Goal: Browse casually

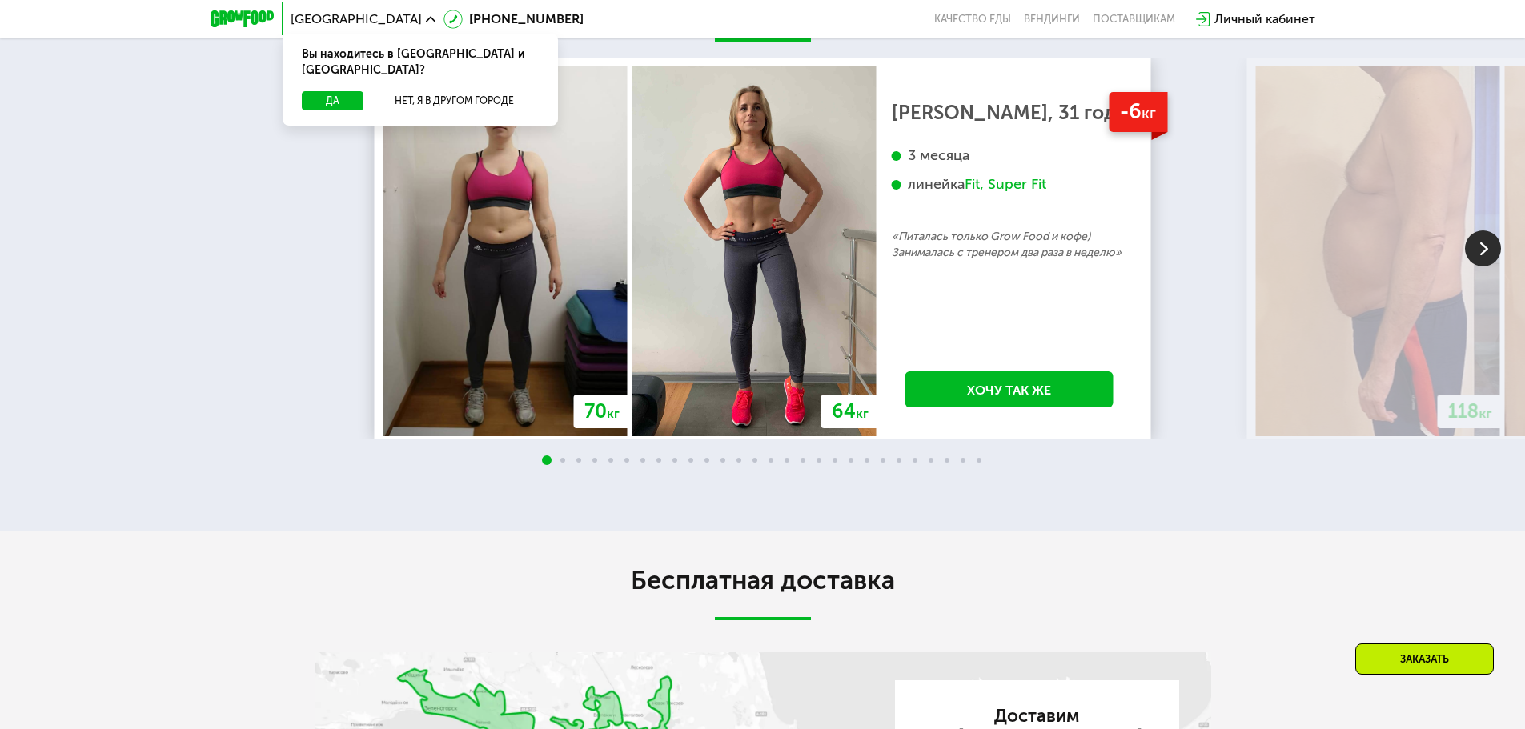
scroll to position [2082, 0]
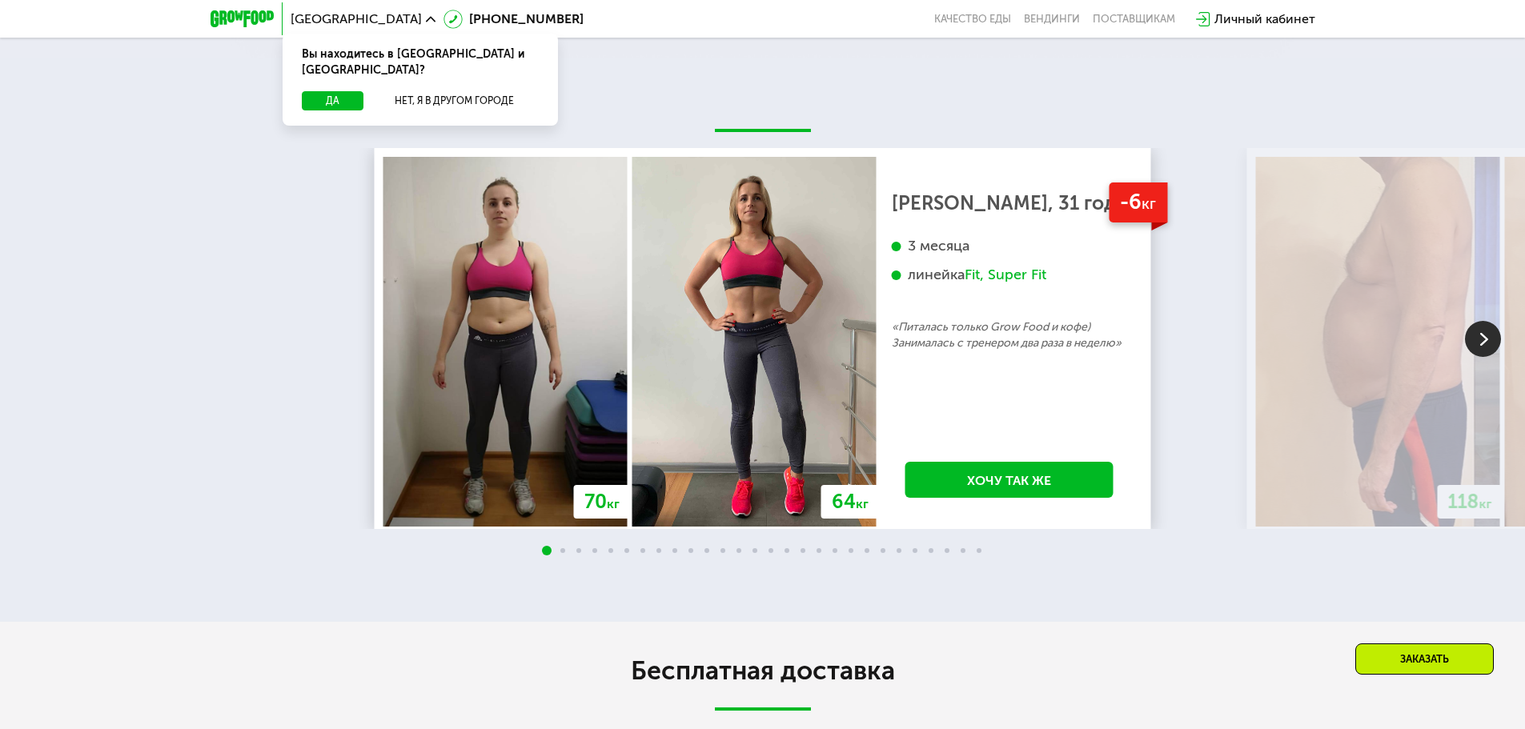
click at [1481, 344] on img at bounding box center [1483, 339] width 36 height 36
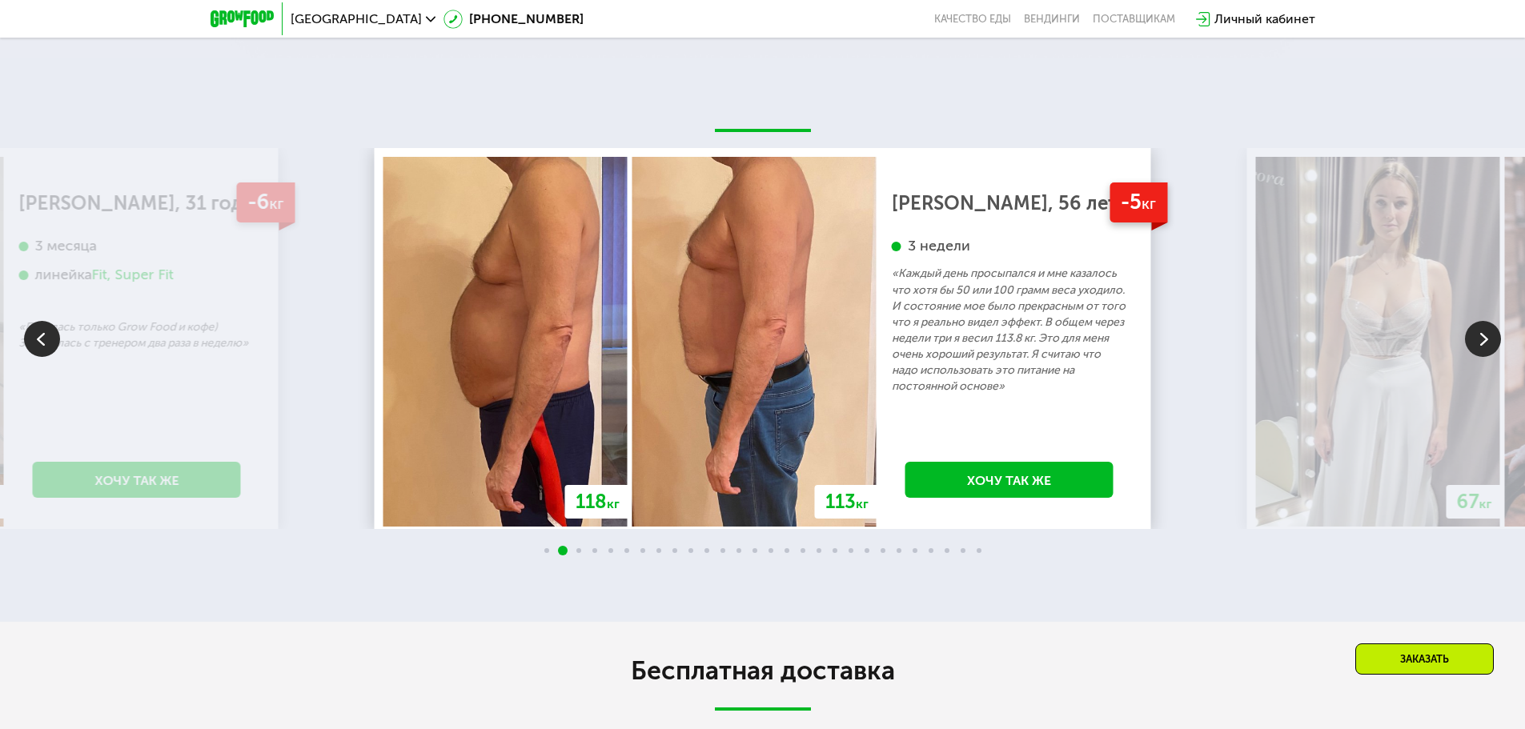
click at [1481, 344] on img at bounding box center [1483, 339] width 36 height 36
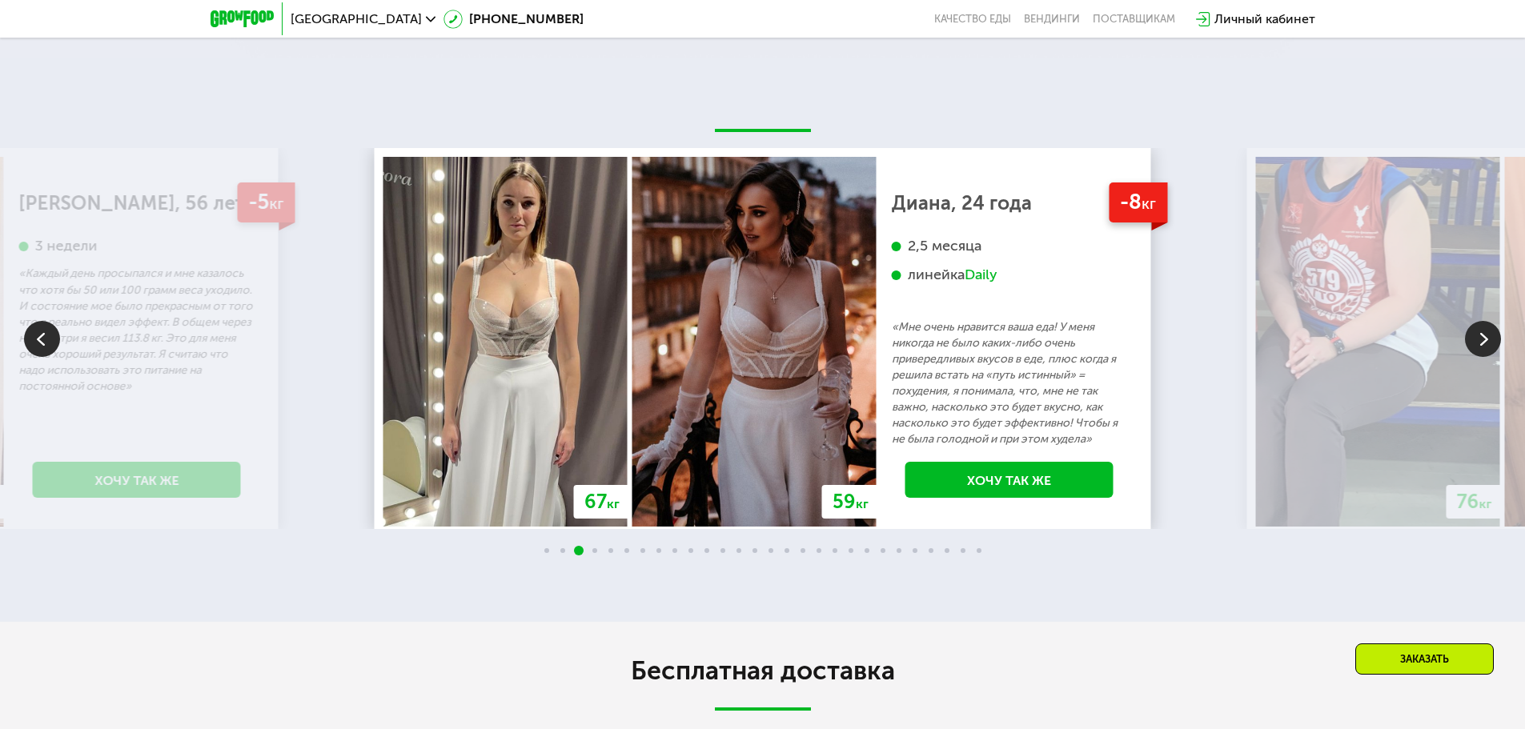
click at [1481, 344] on img at bounding box center [1483, 339] width 36 height 36
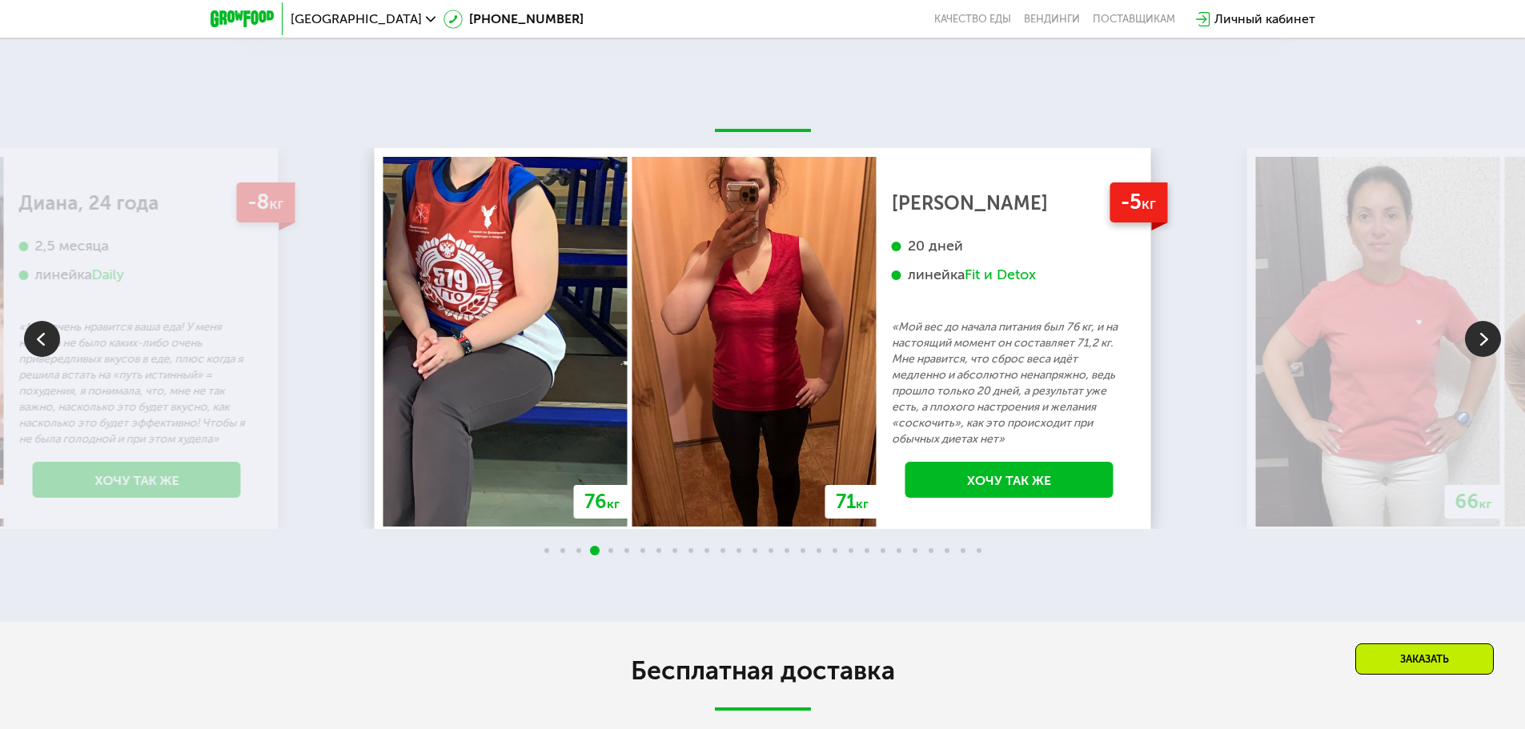
click at [1481, 344] on img at bounding box center [1483, 339] width 36 height 36
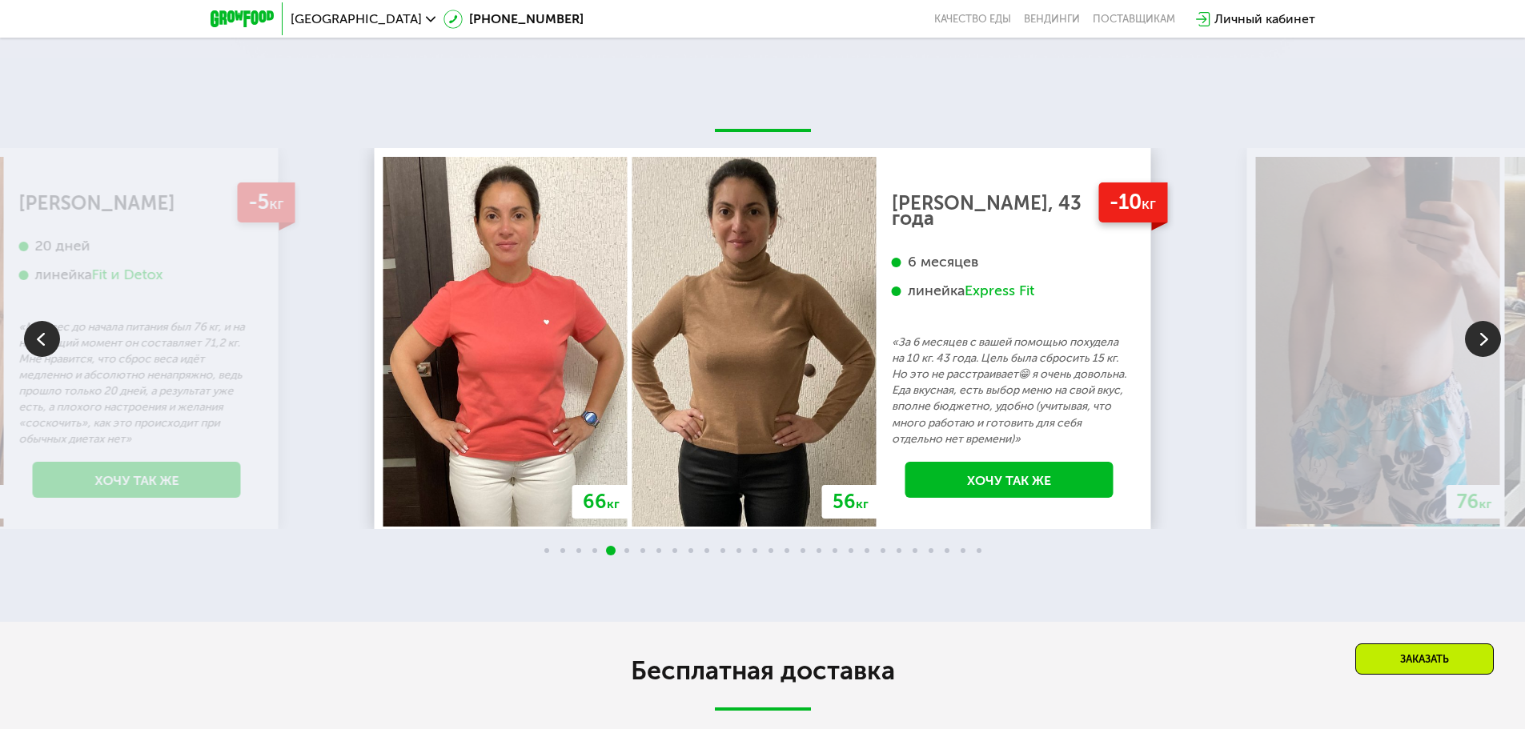
click at [1481, 344] on img at bounding box center [1483, 339] width 36 height 36
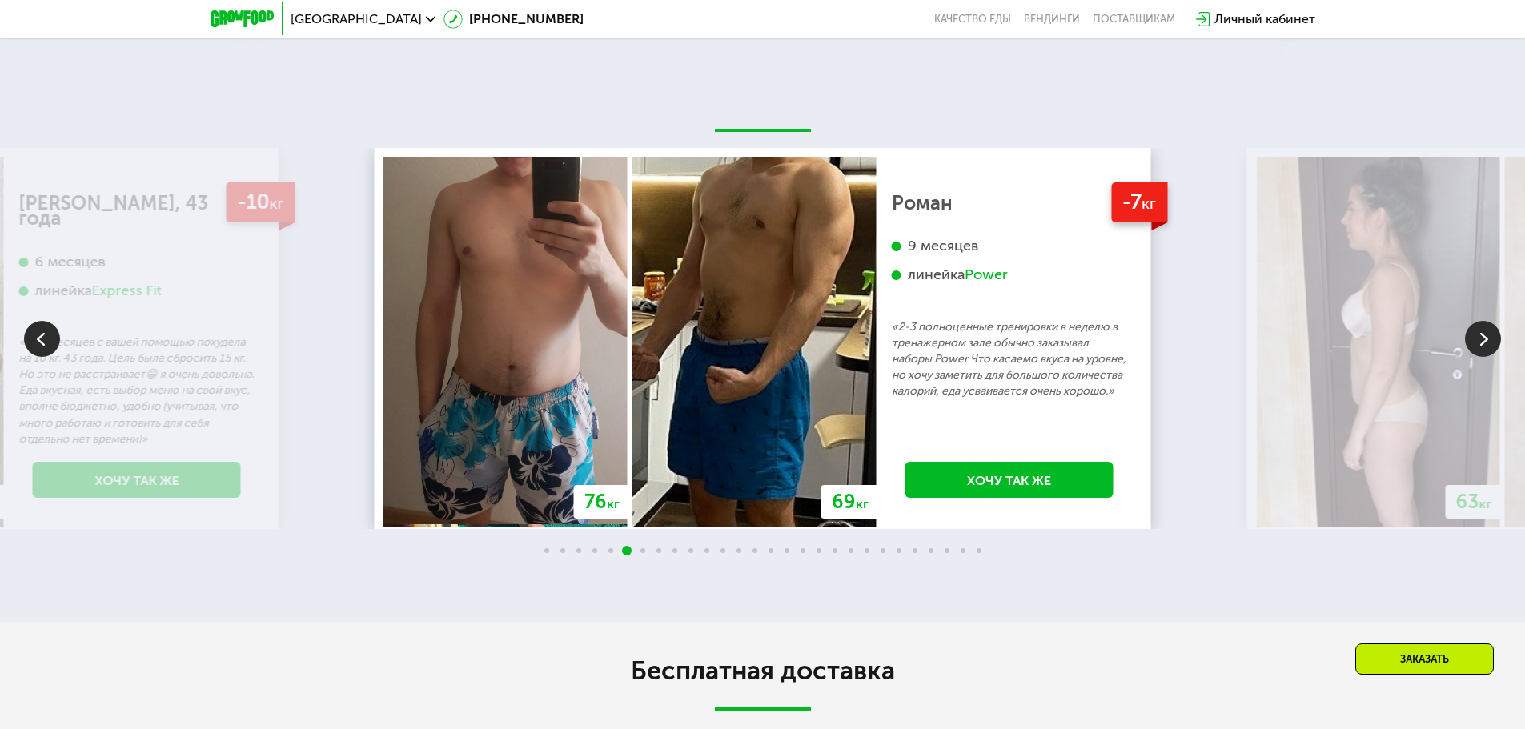
click at [1481, 344] on img at bounding box center [1483, 339] width 36 height 36
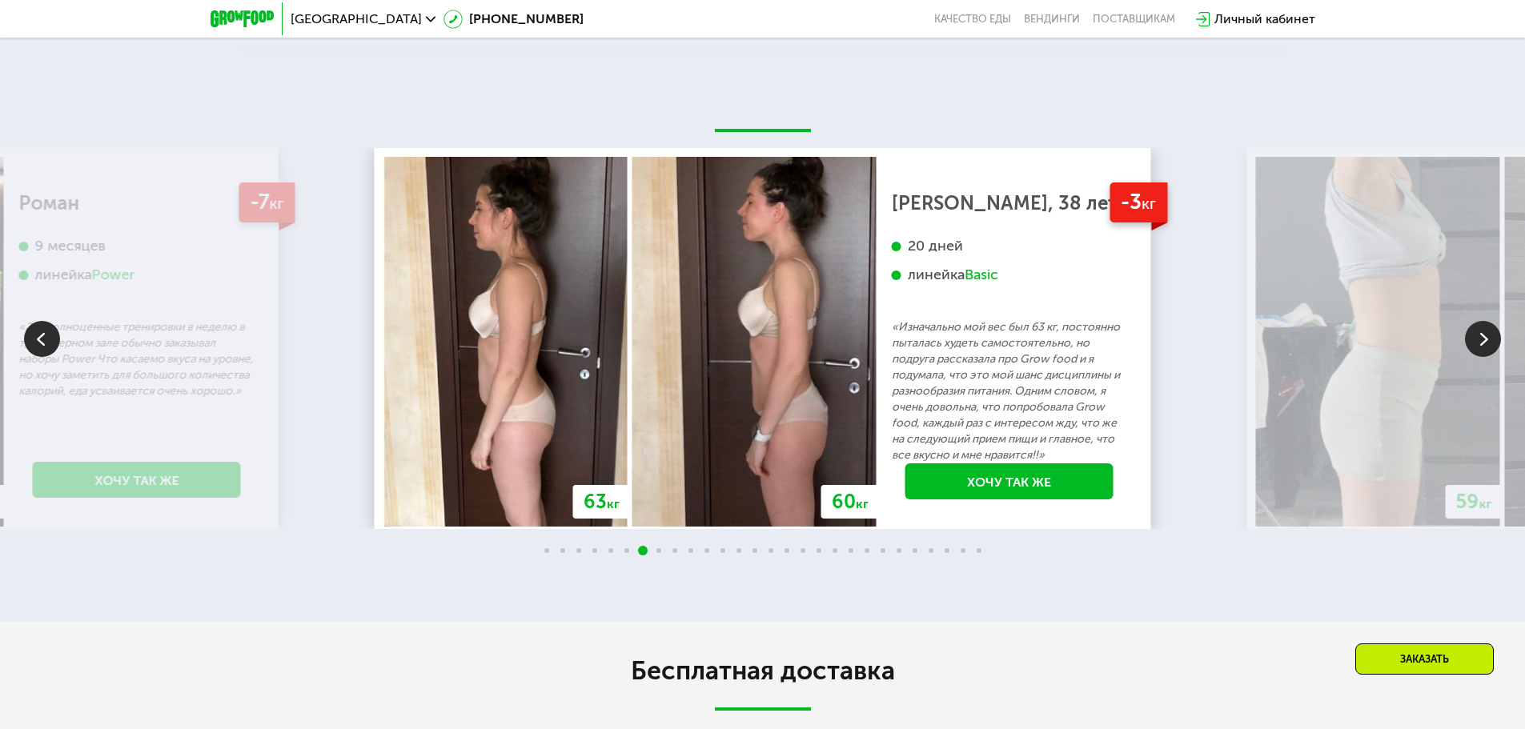
click at [1481, 344] on img at bounding box center [1483, 339] width 36 height 36
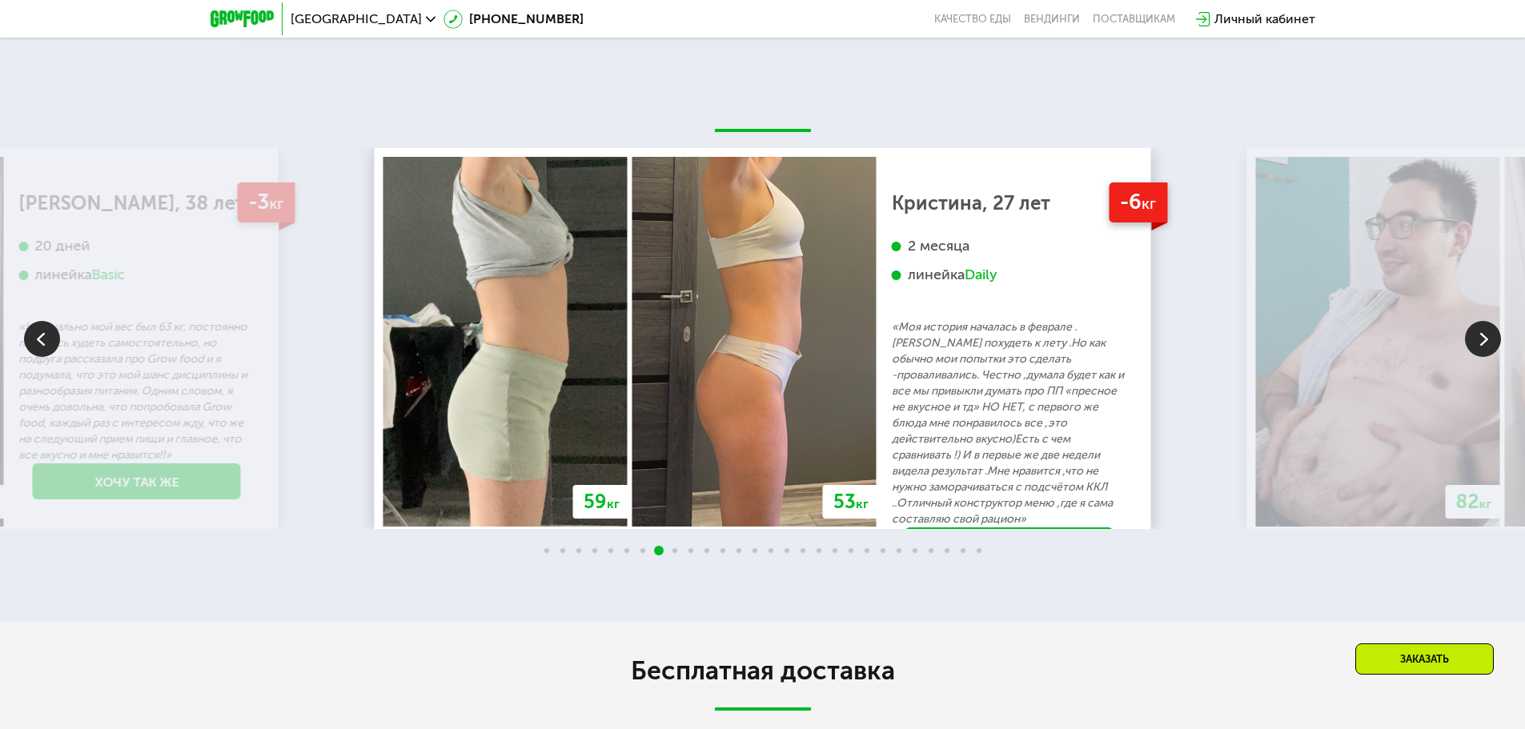
click at [1481, 344] on img at bounding box center [1483, 339] width 36 height 36
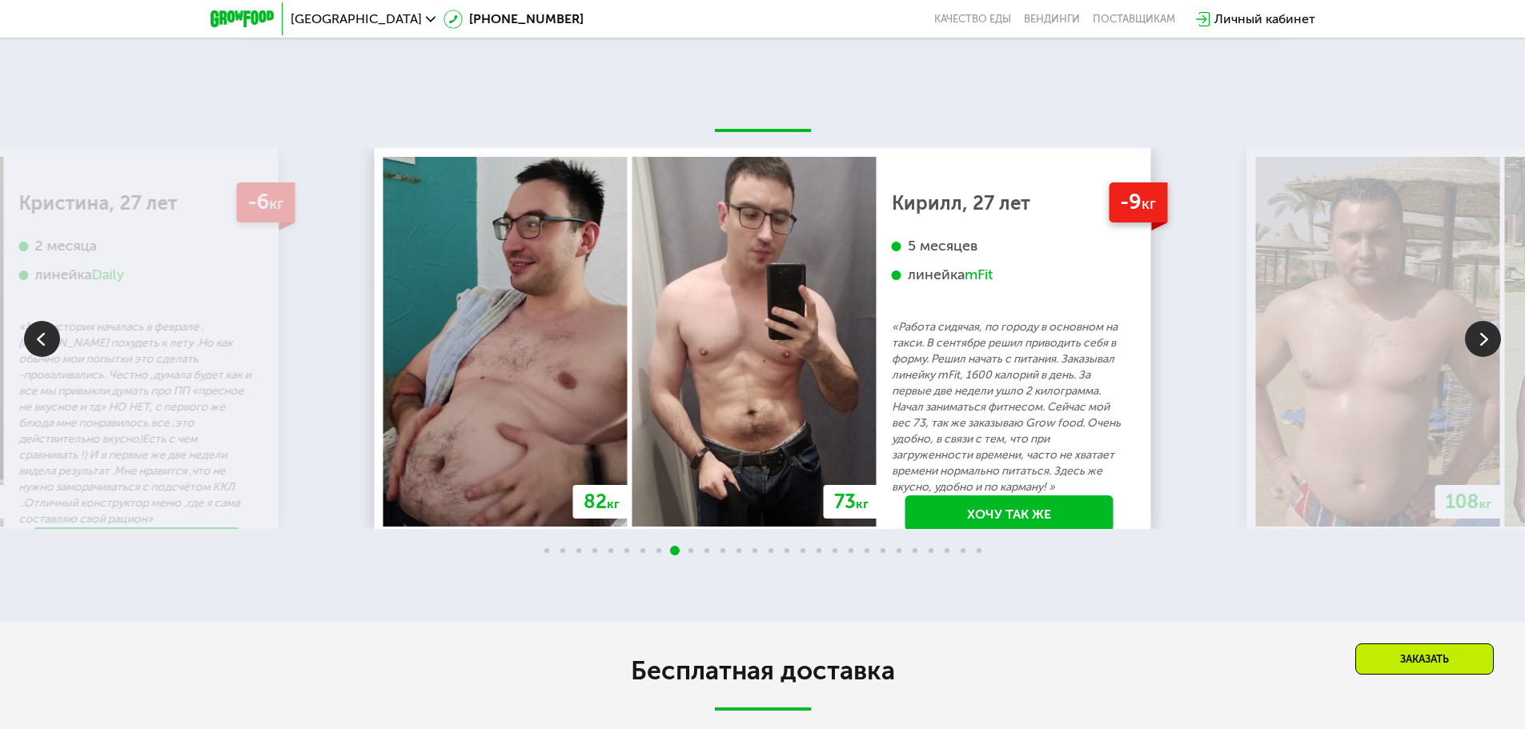
click at [1481, 344] on img at bounding box center [1483, 339] width 36 height 36
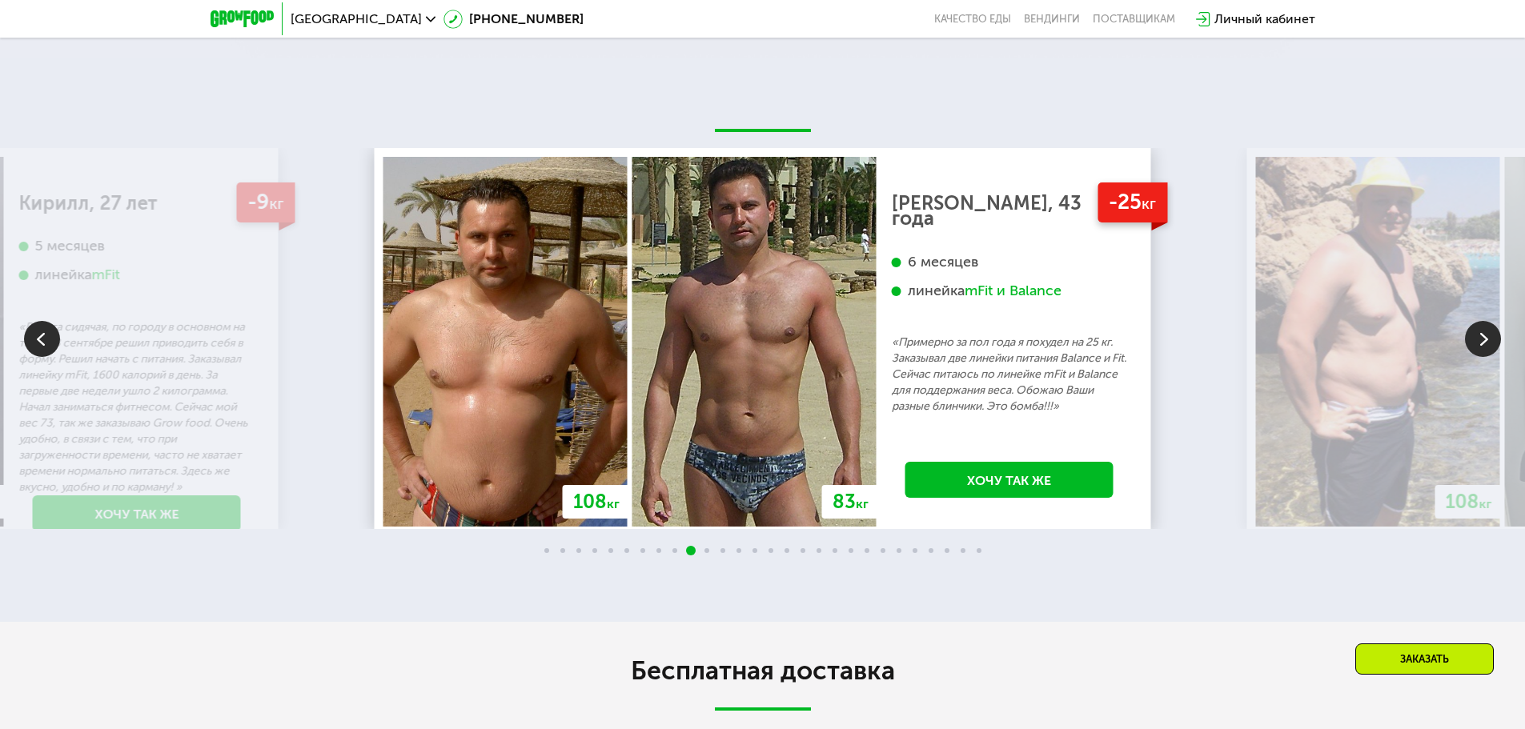
click at [1485, 348] on img at bounding box center [1483, 339] width 36 height 36
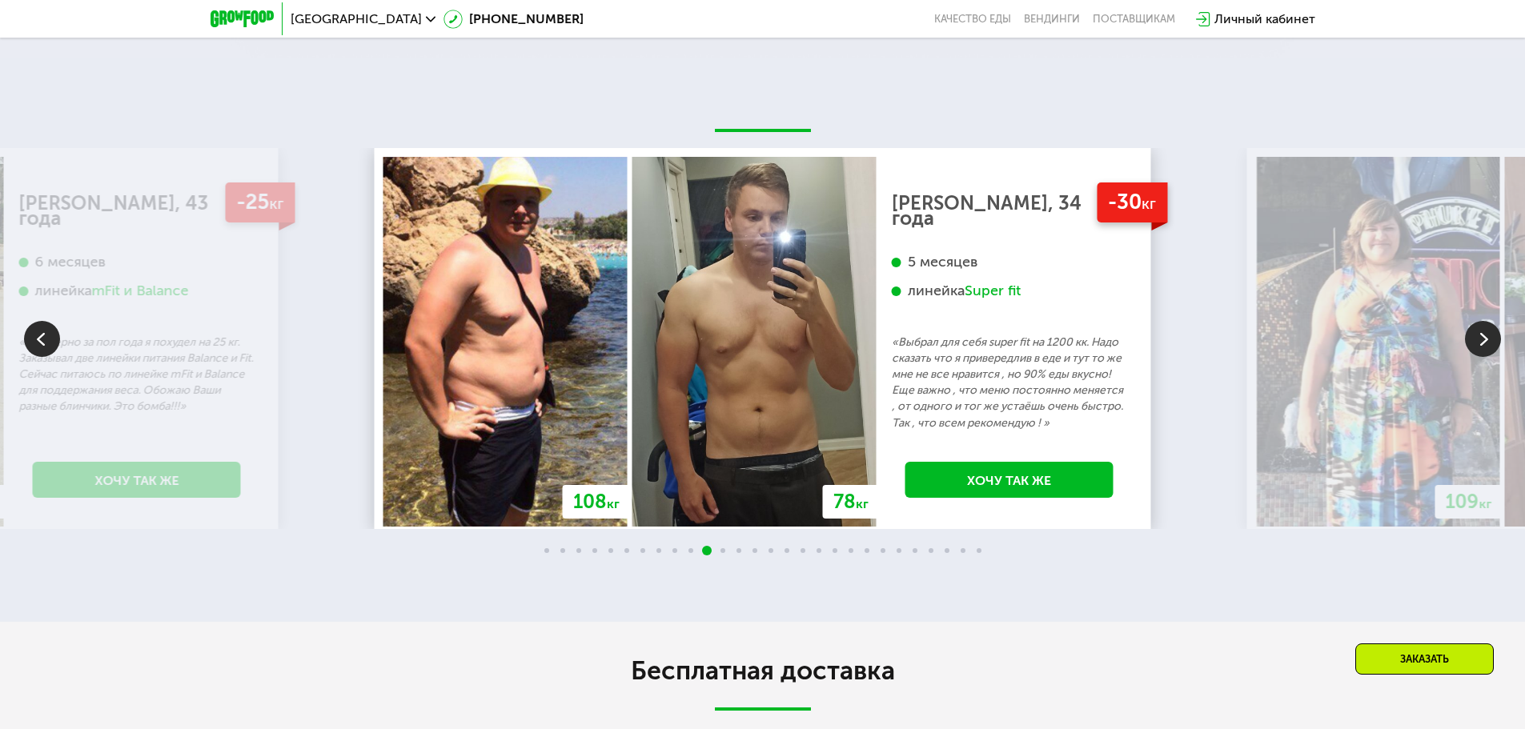
click at [1479, 331] on img at bounding box center [1483, 339] width 36 height 36
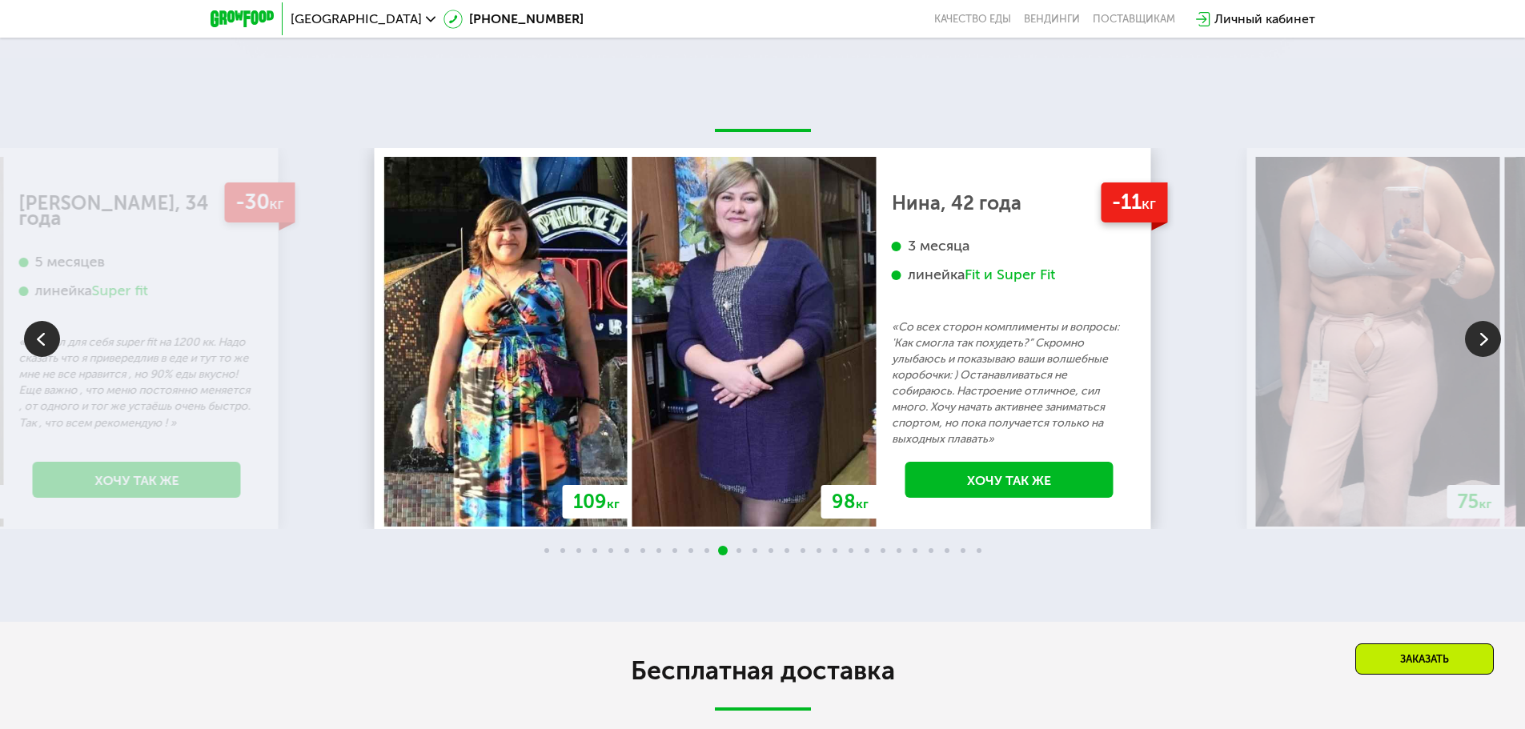
click at [1484, 331] on img at bounding box center [1483, 339] width 36 height 36
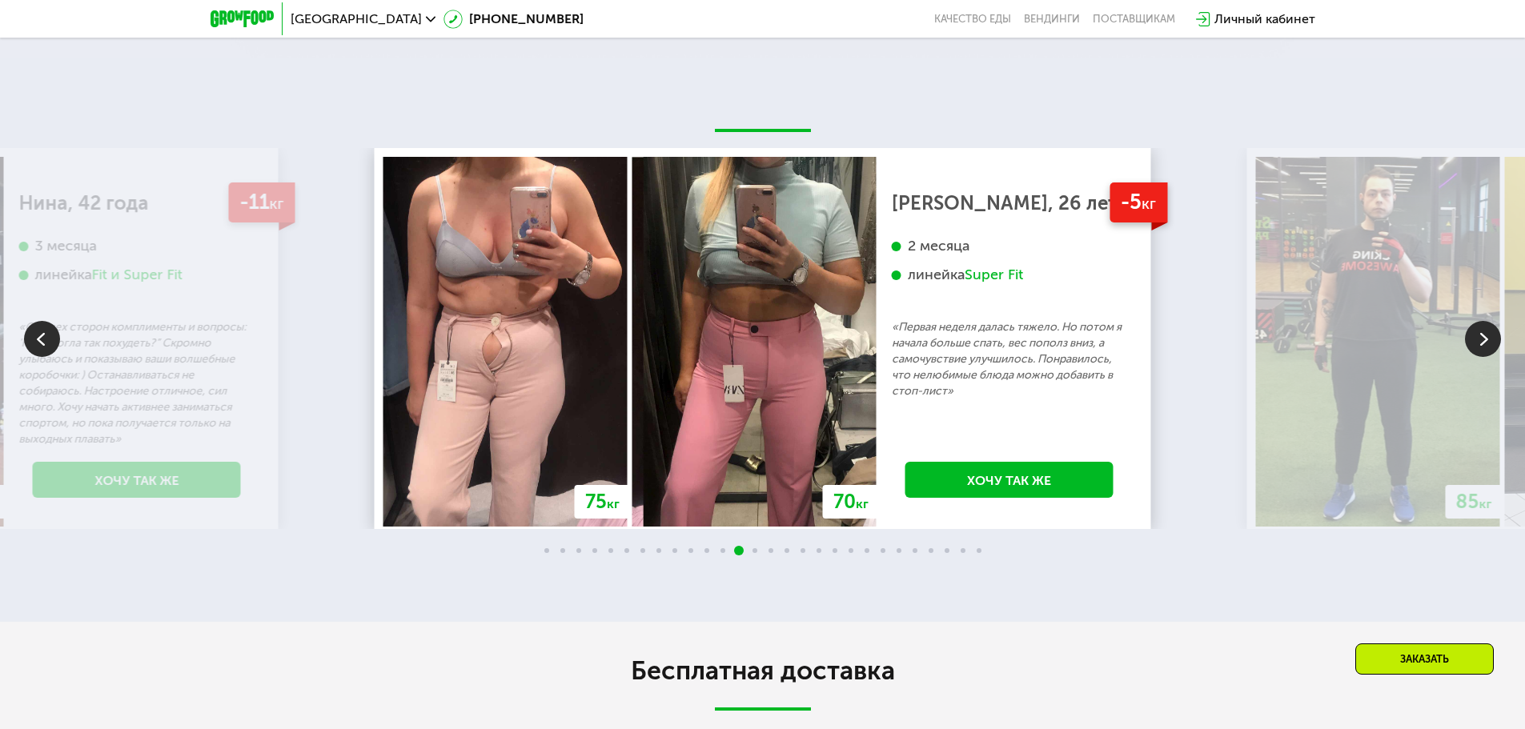
click at [1485, 329] on img at bounding box center [1483, 339] width 36 height 36
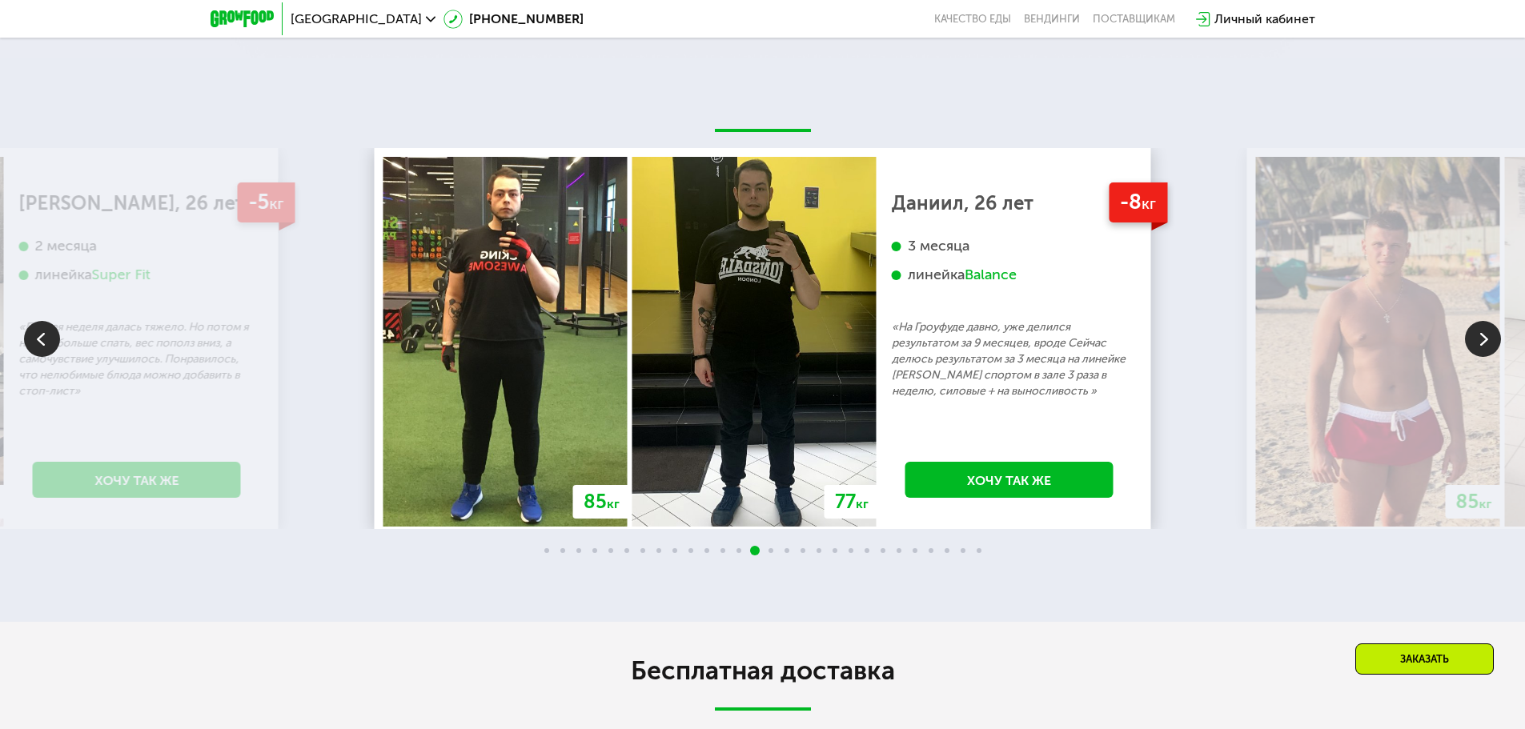
click at [1485, 328] on img at bounding box center [1483, 339] width 36 height 36
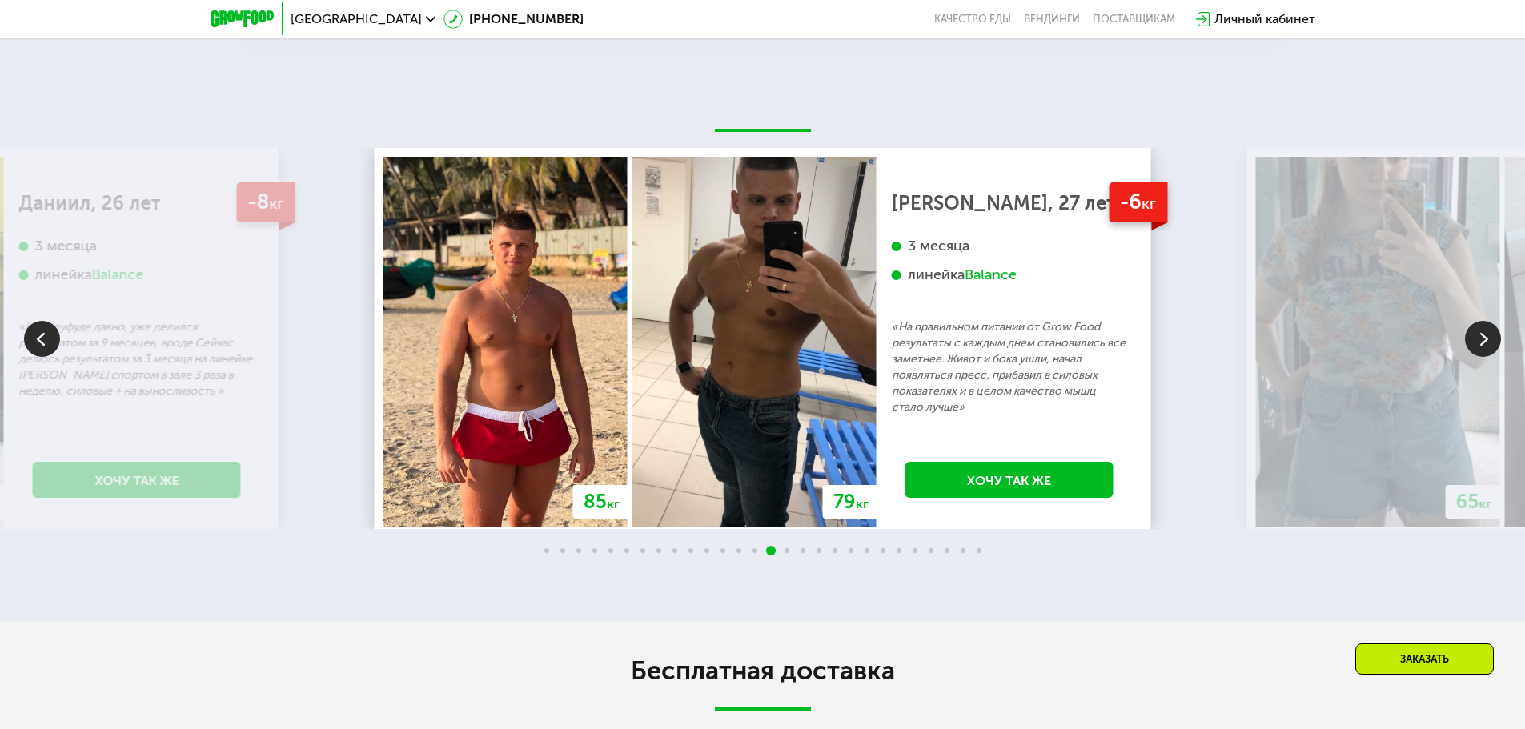
click at [1485, 327] on img at bounding box center [1483, 339] width 36 height 36
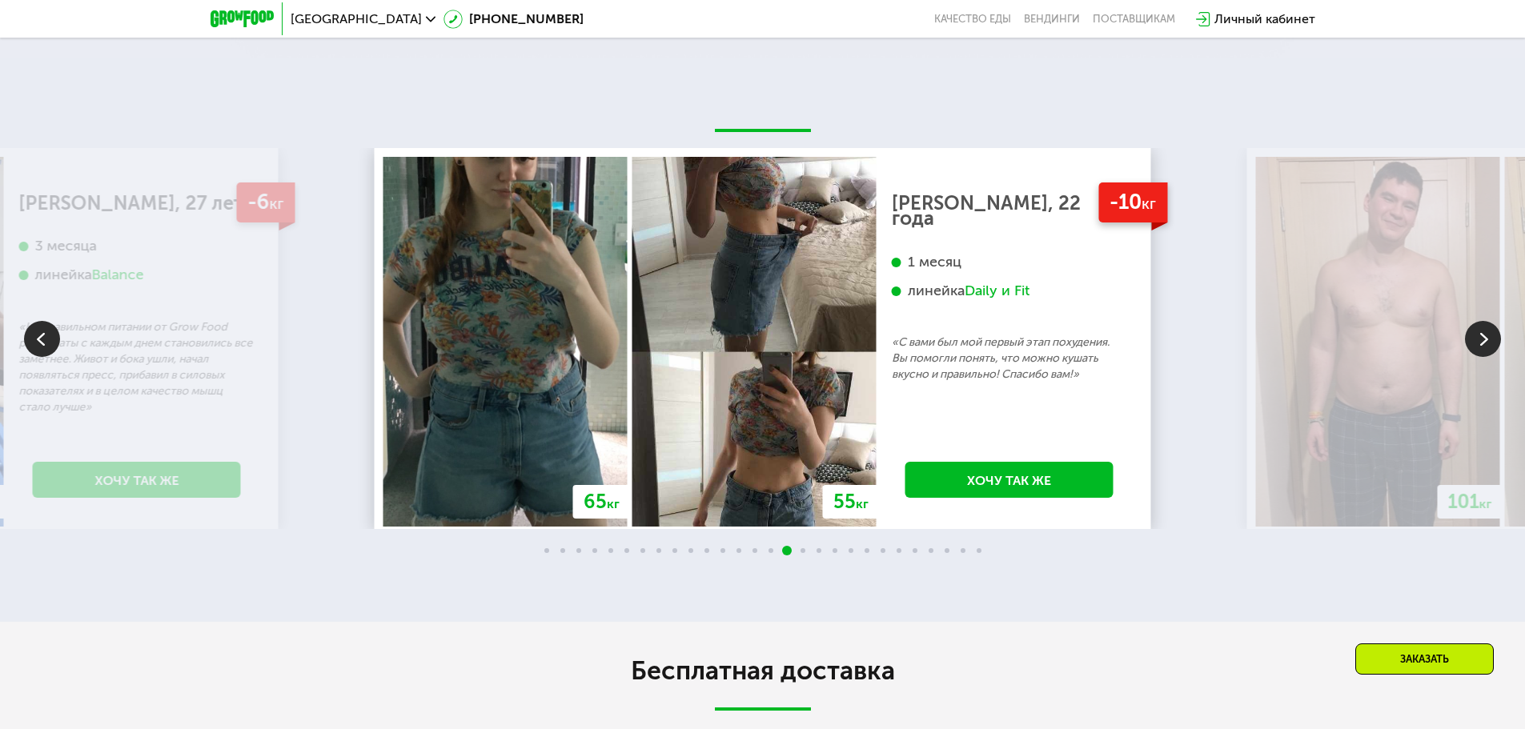
click at [1485, 327] on img at bounding box center [1483, 339] width 36 height 36
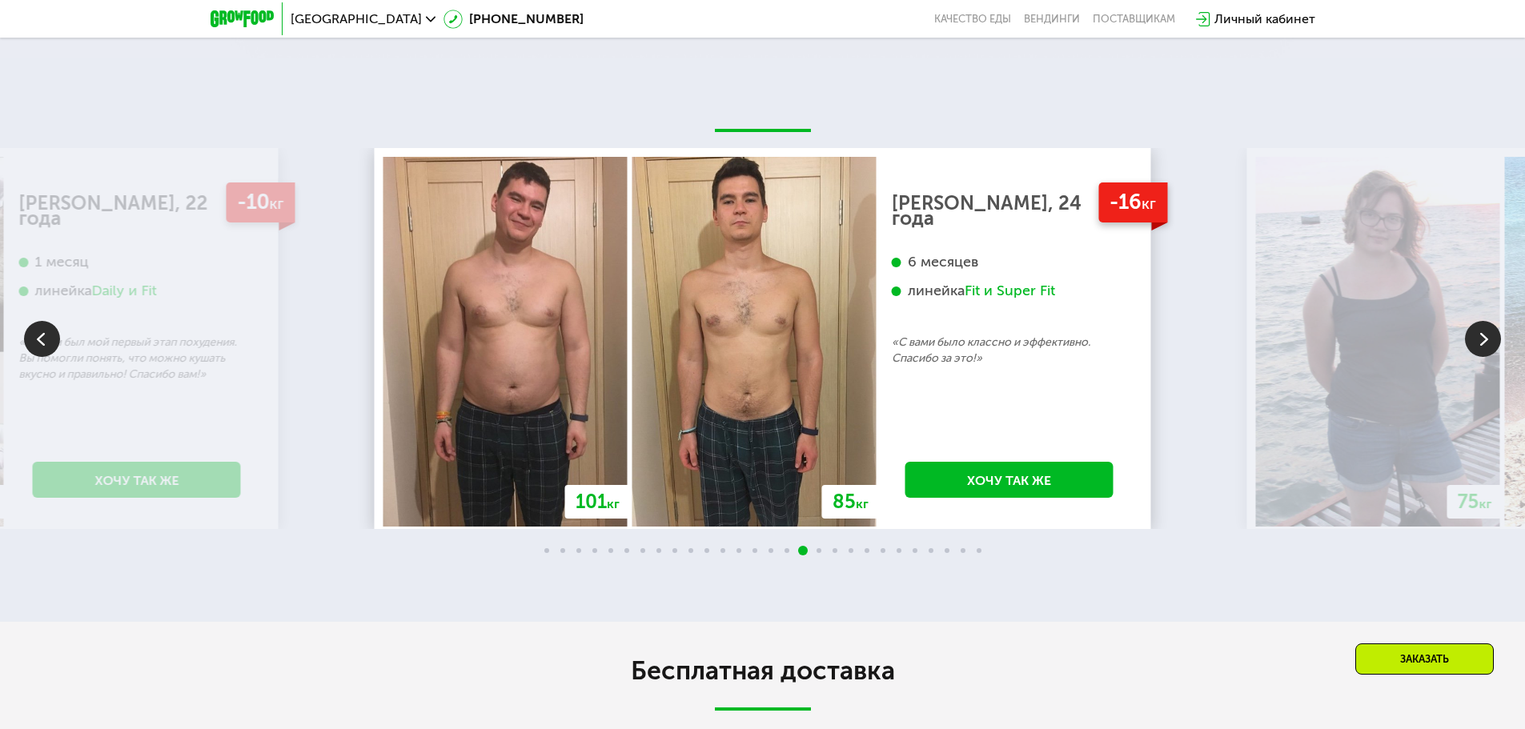
click at [1485, 327] on img at bounding box center [1483, 339] width 36 height 36
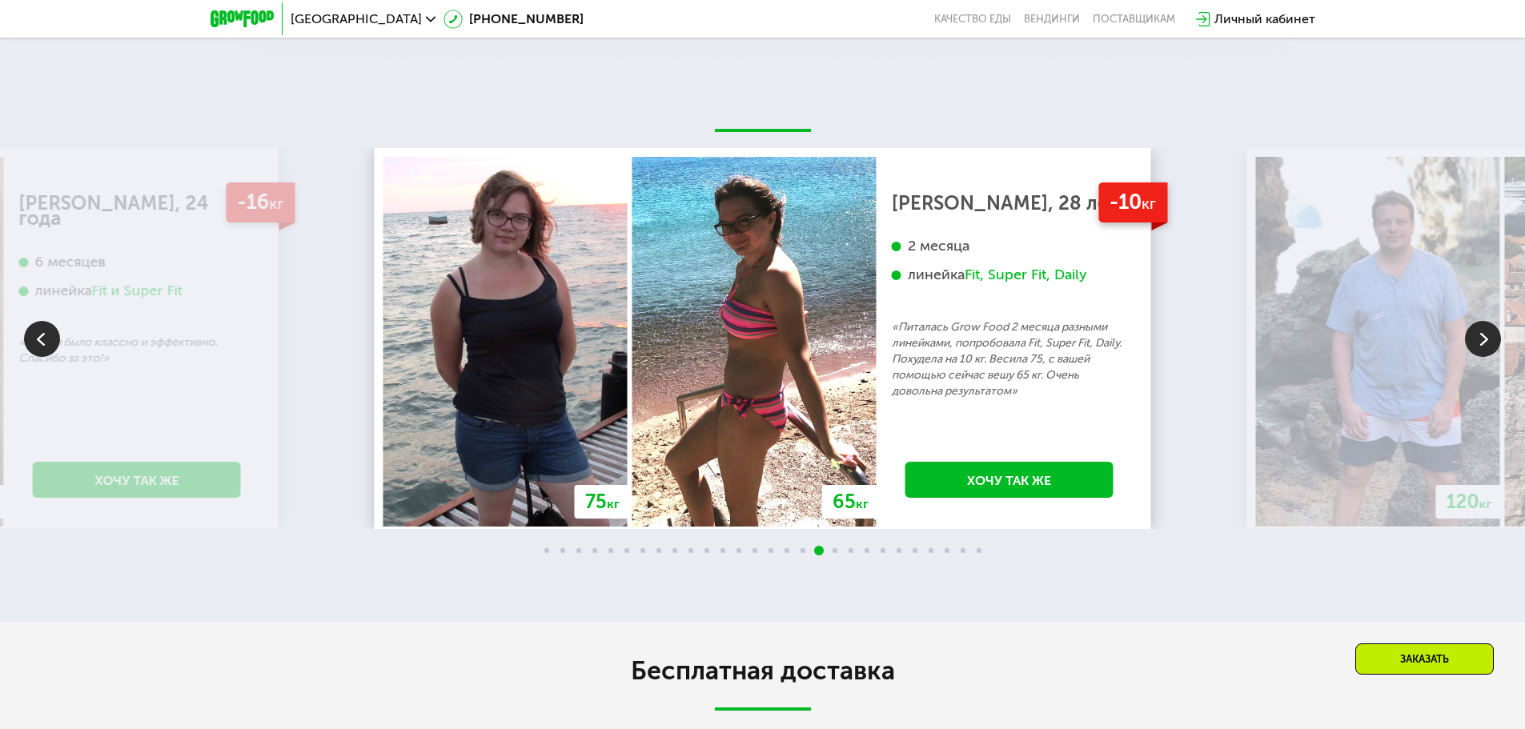
click at [1485, 329] on img at bounding box center [1483, 339] width 36 height 36
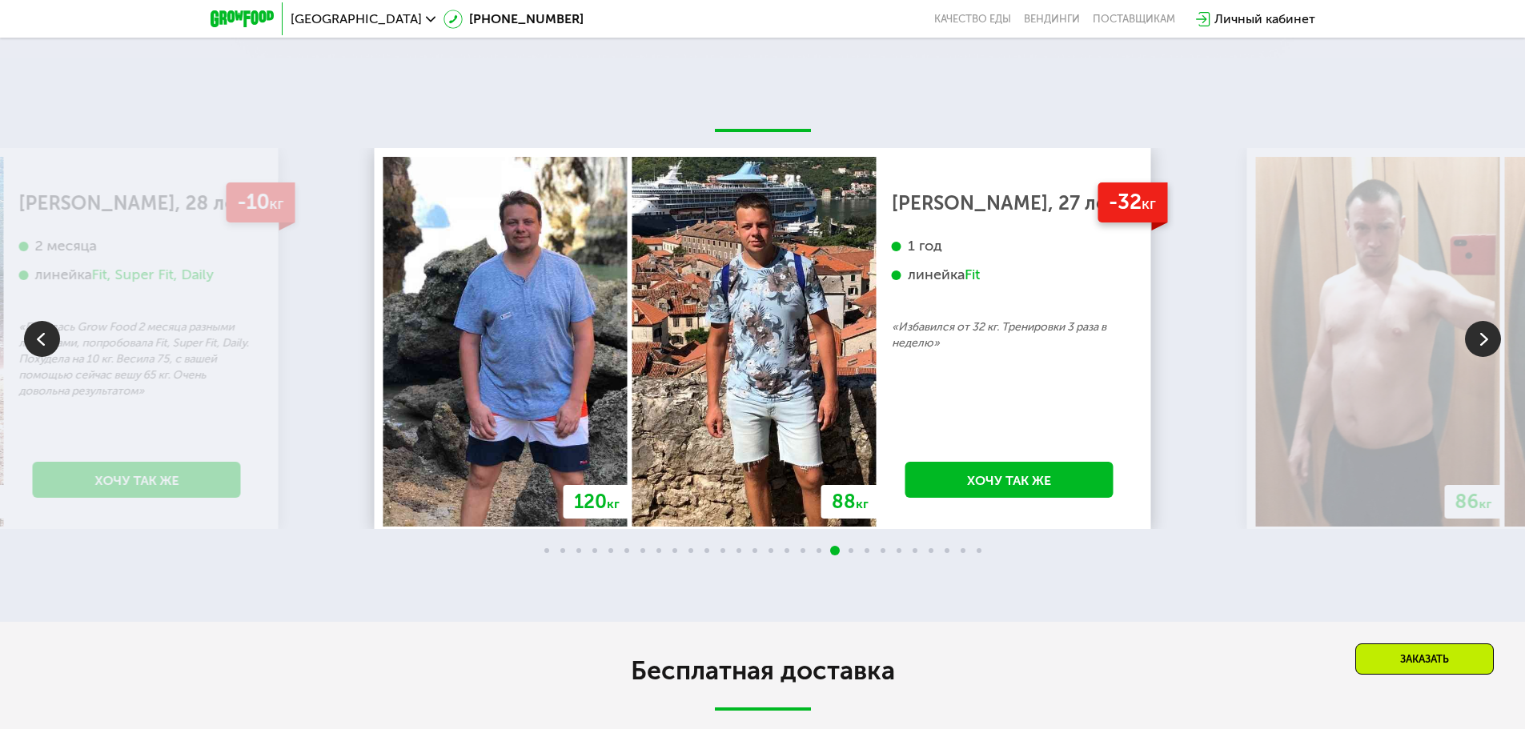
click at [1485, 329] on img at bounding box center [1483, 339] width 36 height 36
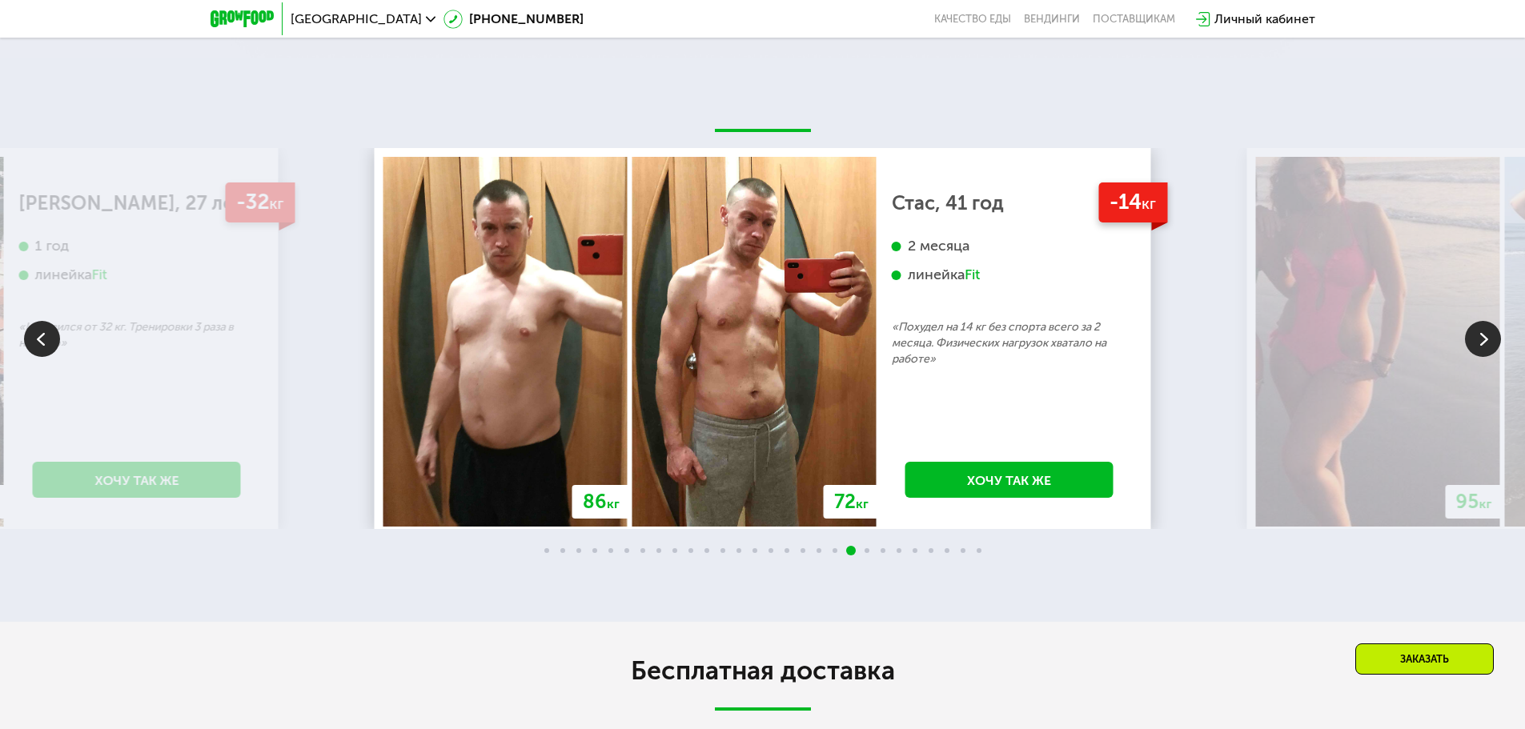
click at [1484, 329] on img at bounding box center [1483, 339] width 36 height 36
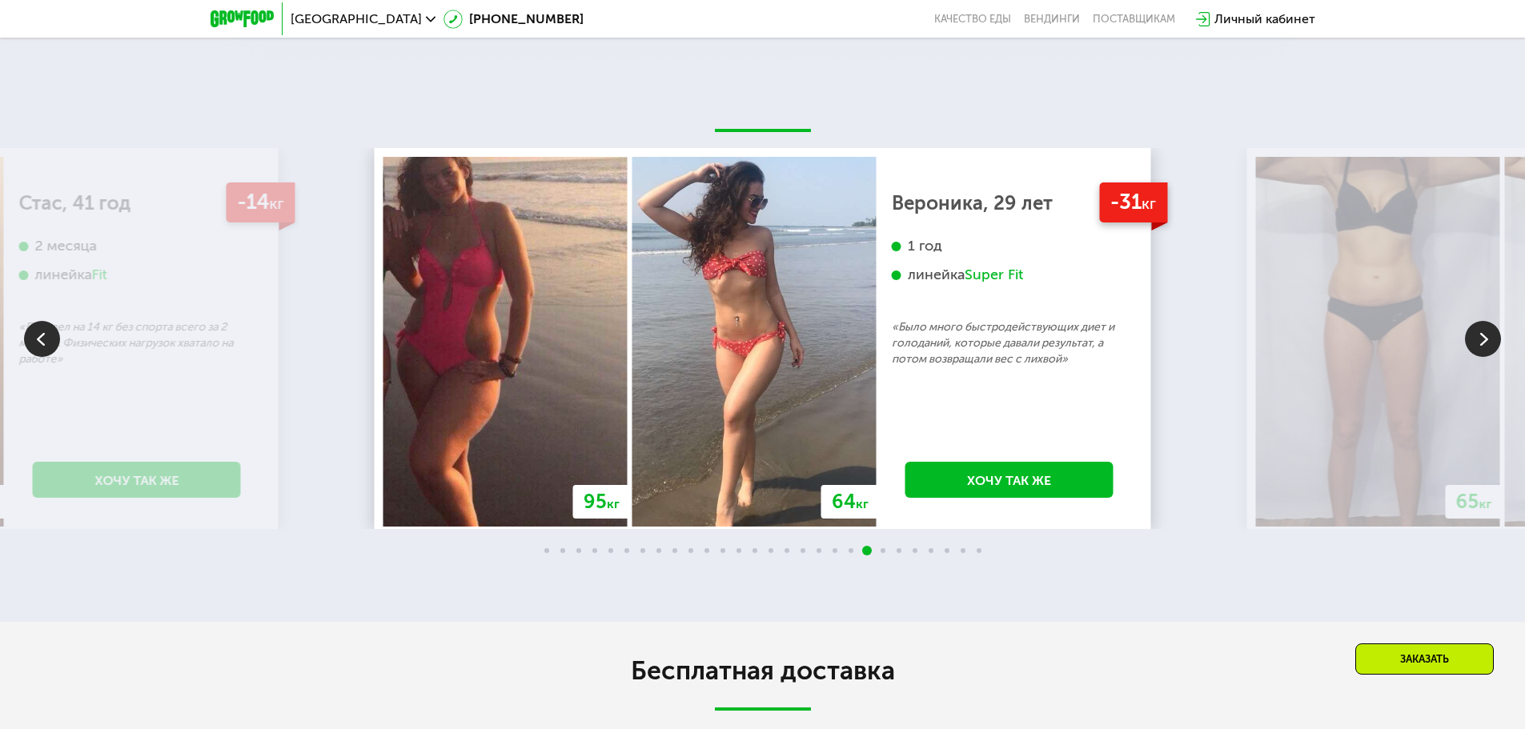
click at [1481, 331] on img at bounding box center [1483, 339] width 36 height 36
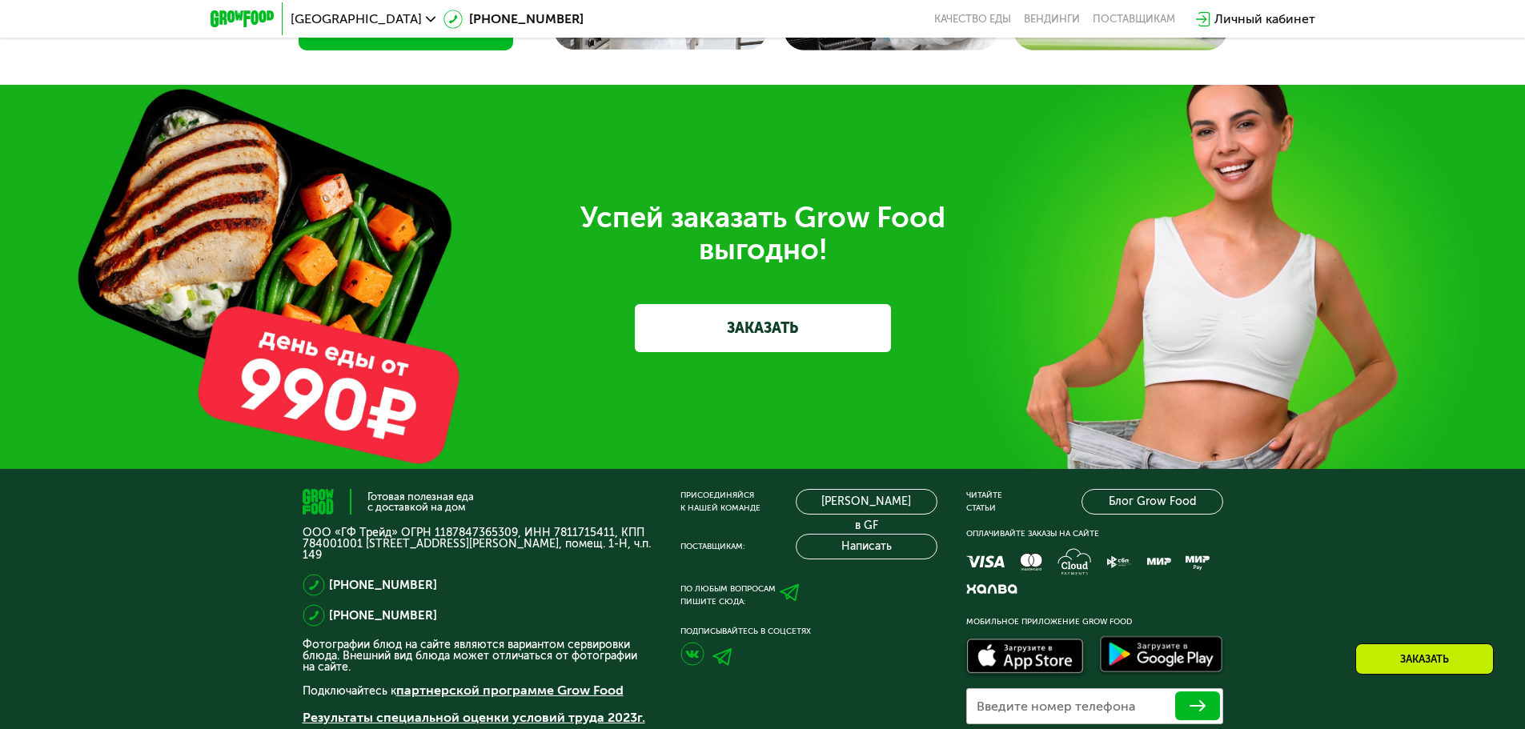
scroll to position [4004, 0]
